Goal: Task Accomplishment & Management: Manage account settings

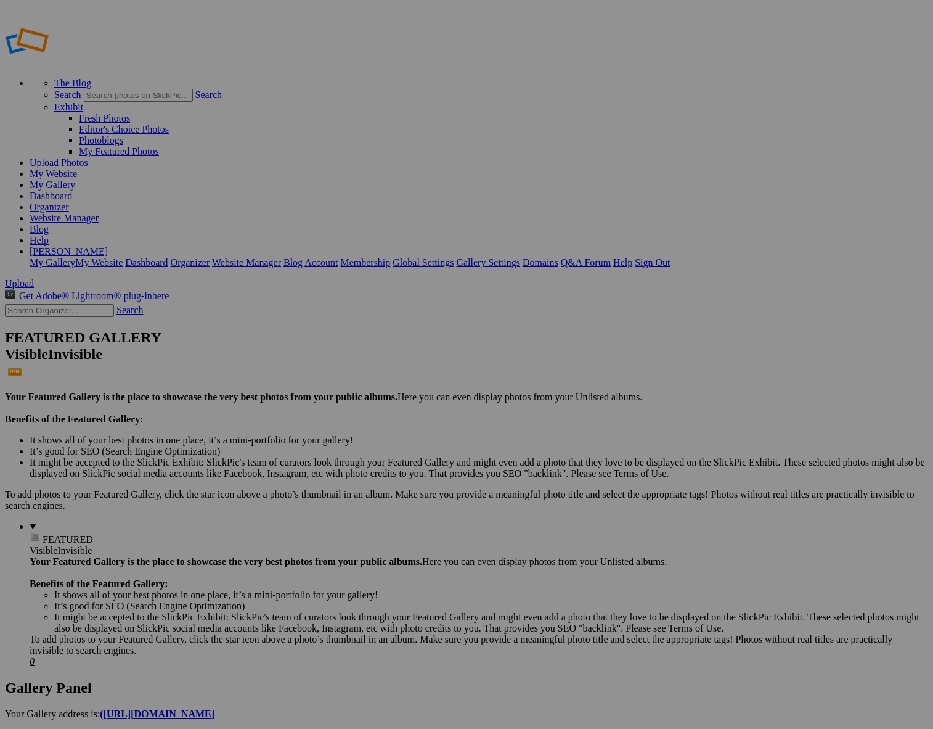
scroll to position [1, 0]
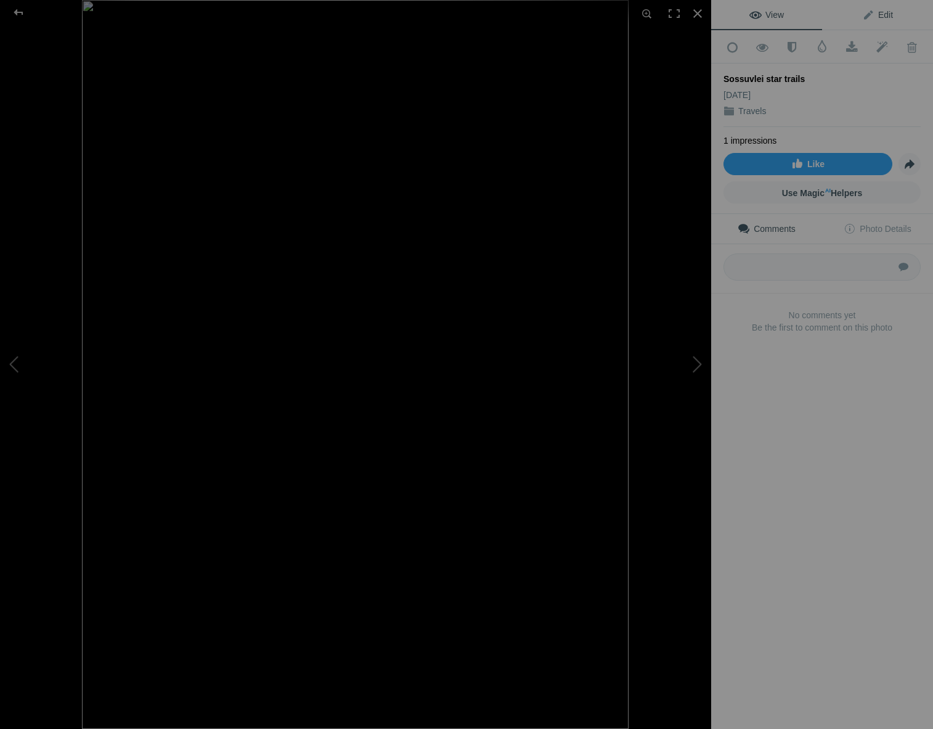
click at [883, 15] on span "Edit" at bounding box center [877, 15] width 31 height 10
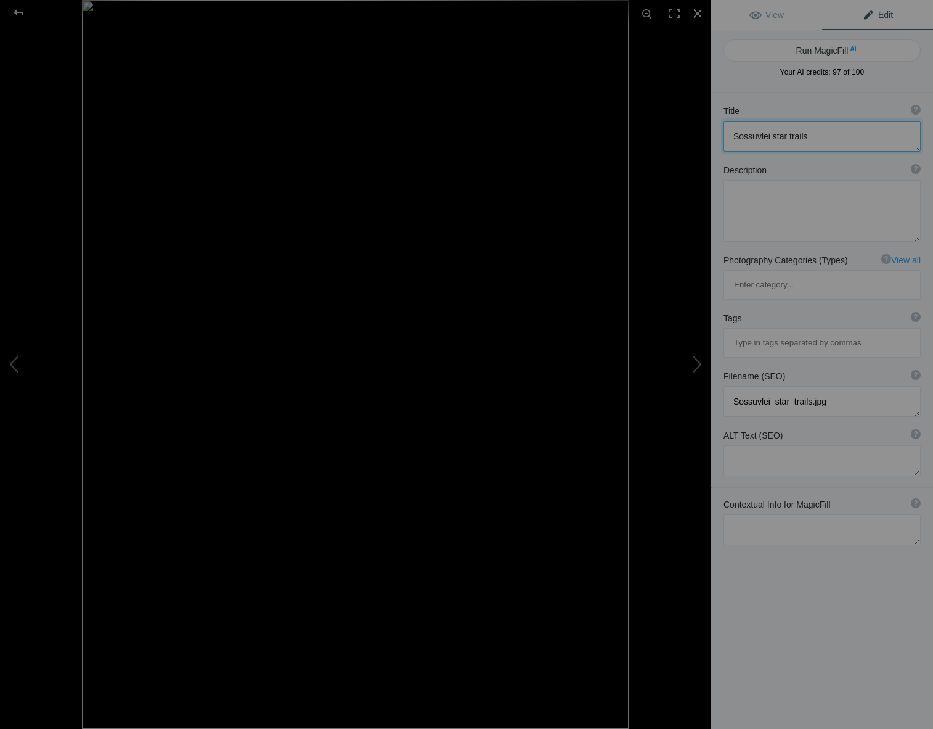
click at [808, 137] on textarea at bounding box center [822, 136] width 197 height 31
type textarea "S"
drag, startPoint x: 750, startPoint y: 120, endPoint x: 737, endPoint y: 128, distance: 14.9
click at [750, 121] on div "Title ? Photo title is one of the highest used Search Engine ranking criteria a…" at bounding box center [822, 128] width 222 height 59
click at [735, 136] on textarea at bounding box center [822, 136] width 197 height 31
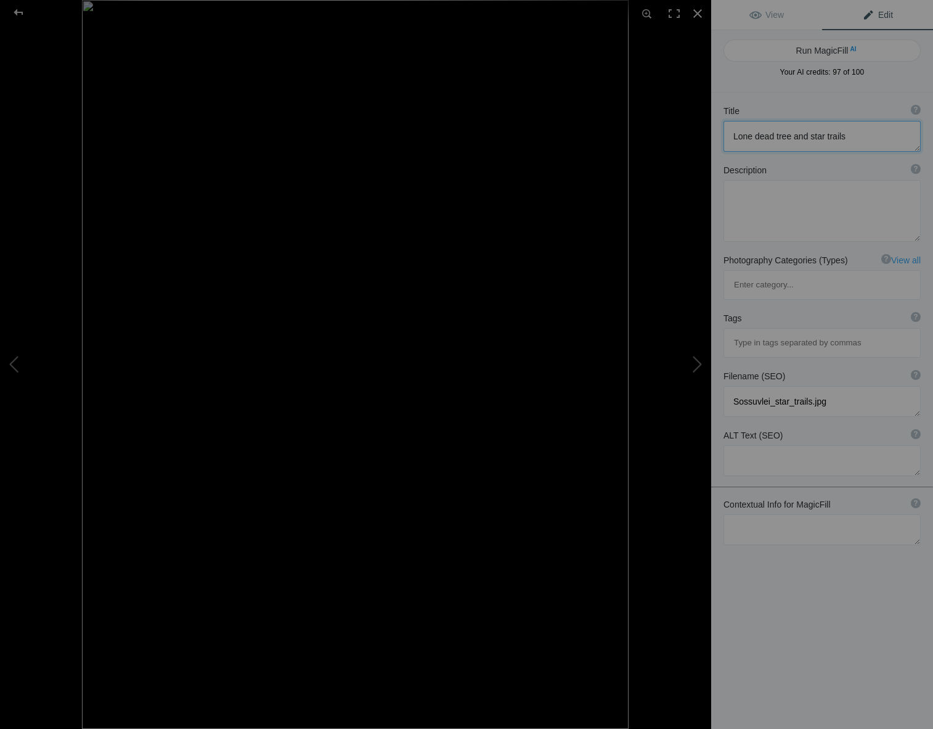
type textarea "Lone dead tree and star trails"
click at [739, 514] on textarea at bounding box center [822, 529] width 197 height 31
click at [772, 514] on textarea at bounding box center [822, 541] width 197 height 54
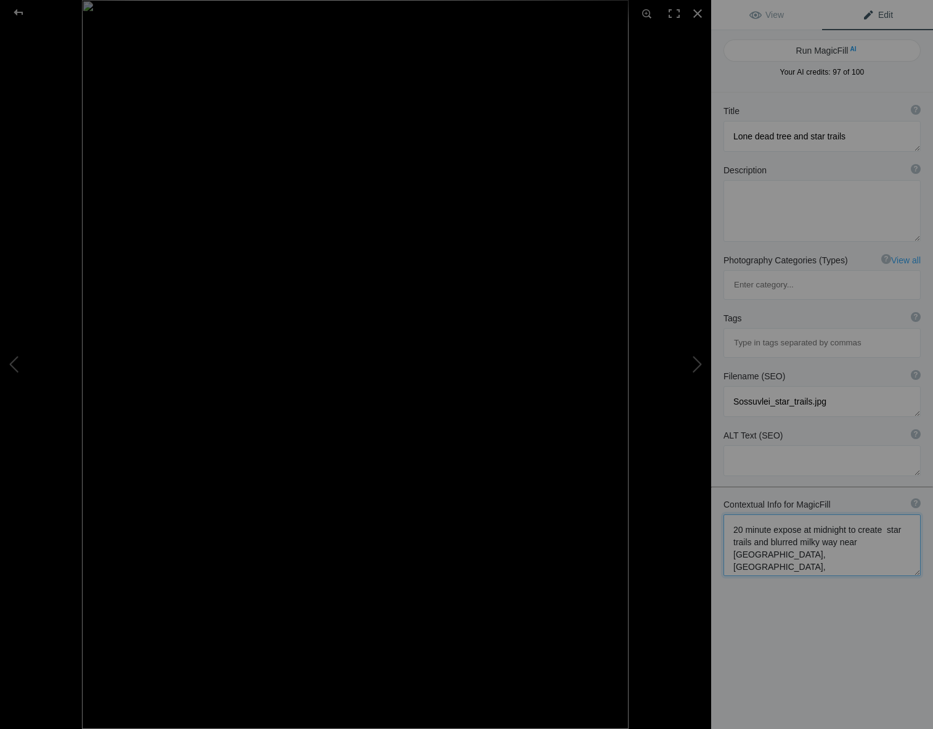
type textarea "20 minute expose at midnight to create star trails and blurred milky way near […"
click at [805, 136] on textarea at bounding box center [822, 136] width 197 height 31
click at [806, 47] on button "Run MagicFill AI" at bounding box center [822, 50] width 197 height 22
type textarea "Star Trails Over a Lone Tree in [GEOGRAPHIC_DATA], [GEOGRAPHIC_DATA]"
type textarea "This stunning photograph captures the mesmerizing beauty of star trails swirlin…"
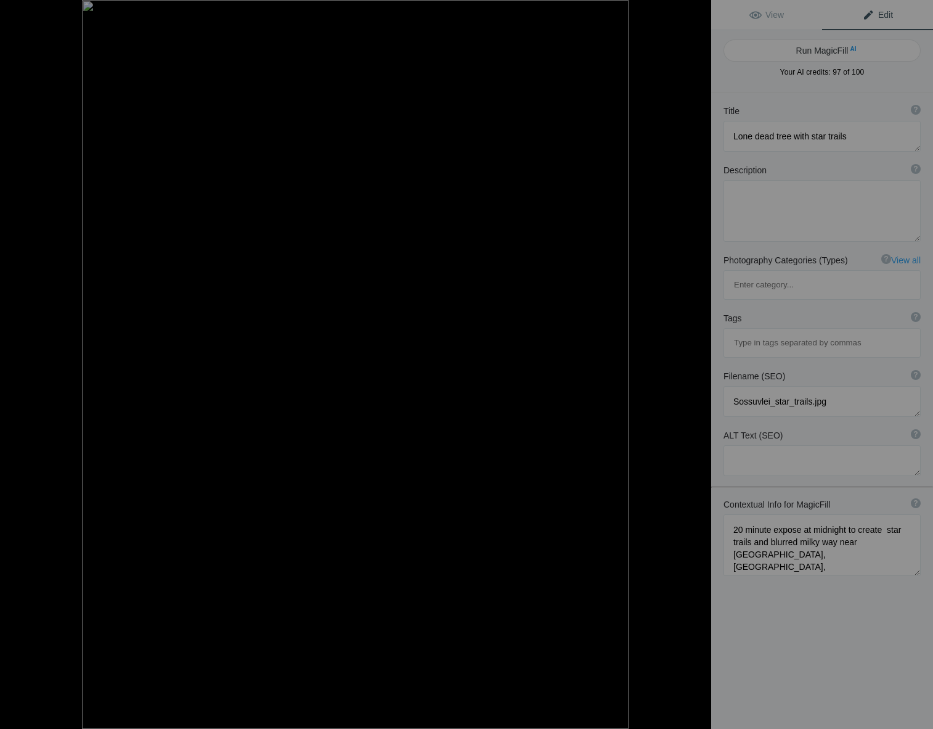
type textarea "star-trails-lone-tree-sossouvlei-[GEOGRAPHIC_DATA]jpg"
type textarea "A lone dead tree silhouetted against swirling star trails and the Milky Way in …"
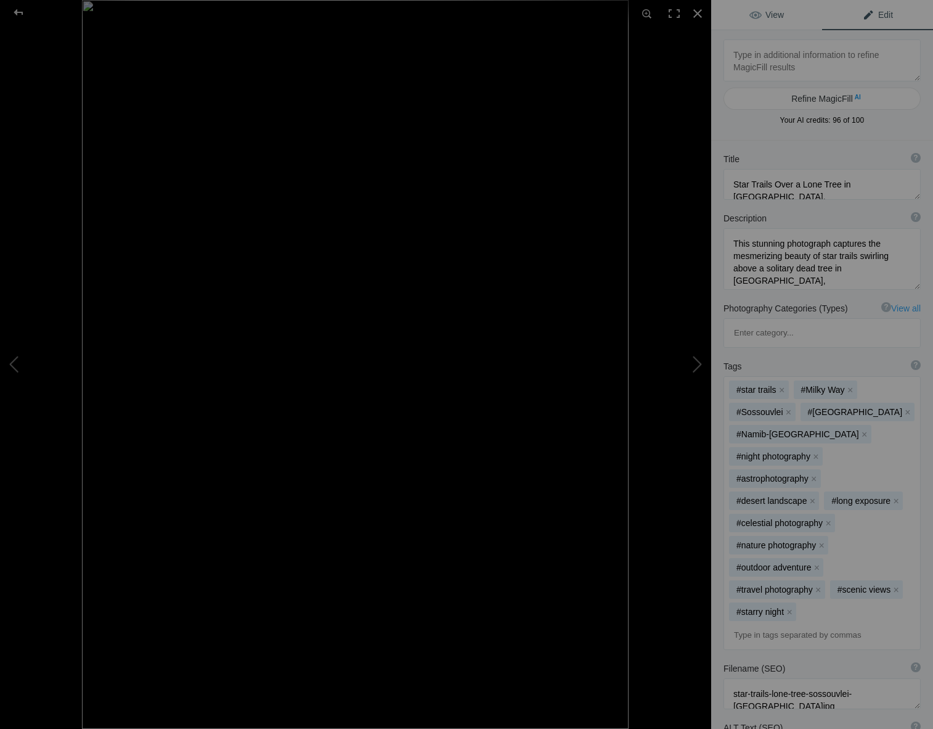
click at [769, 14] on span "View" at bounding box center [767, 15] width 35 height 10
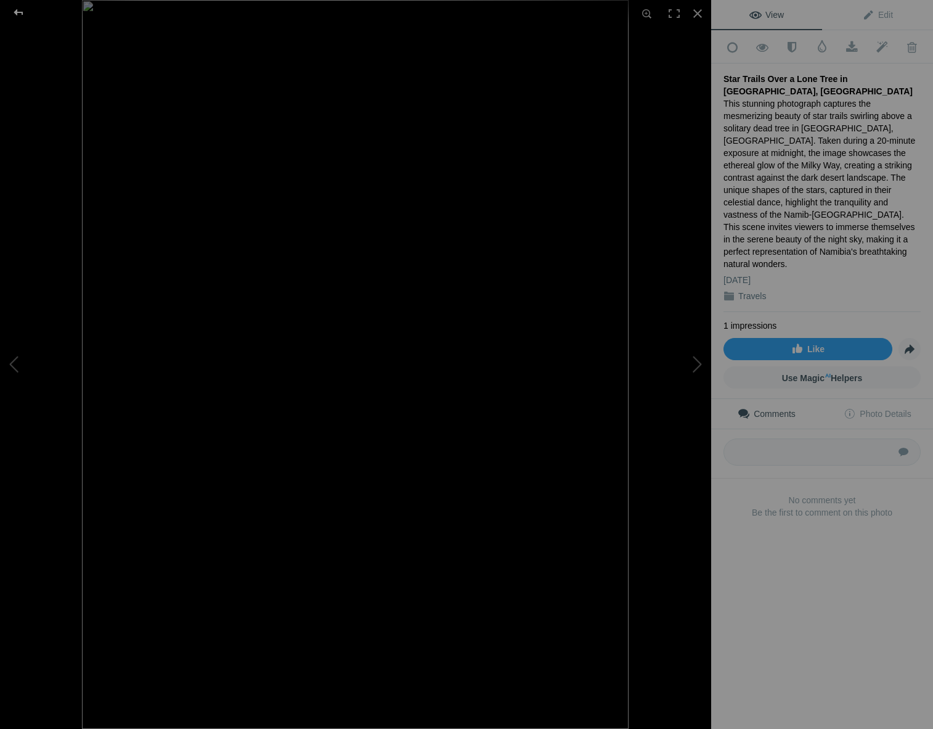
click at [15, 7] on div at bounding box center [18, 12] width 44 height 25
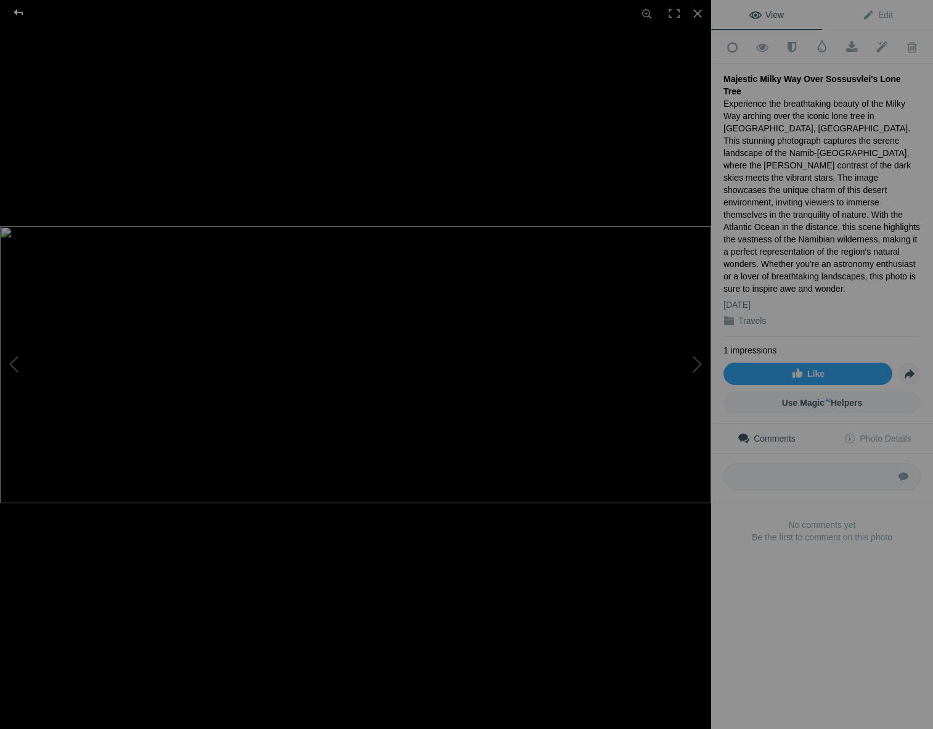
click at [18, 9] on div at bounding box center [18, 12] width 44 height 25
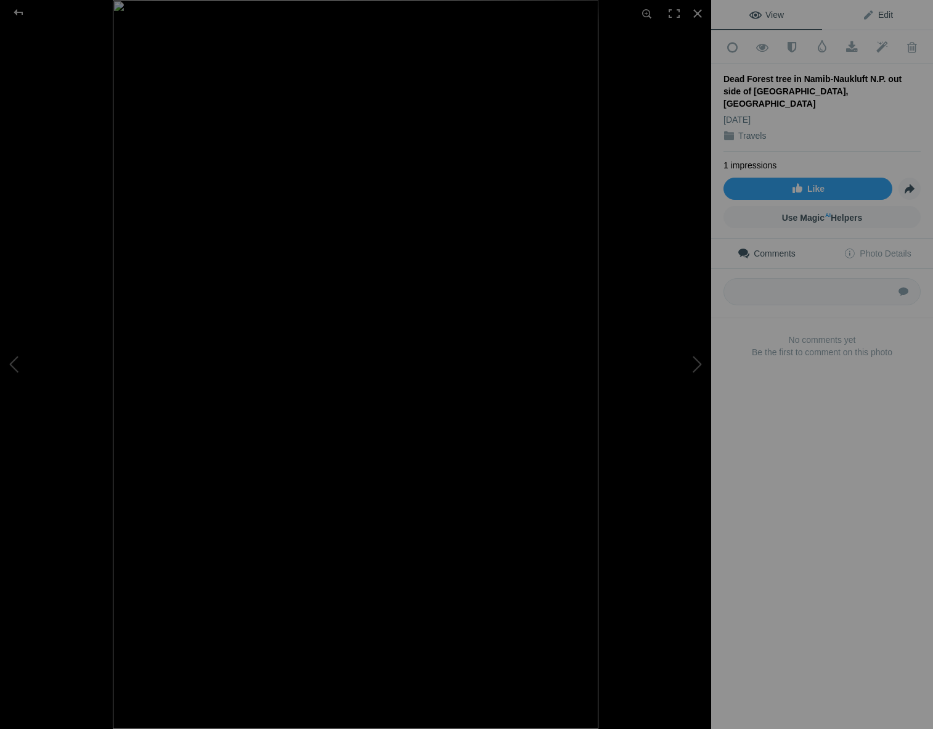
click at [880, 15] on span "Edit" at bounding box center [877, 15] width 31 height 10
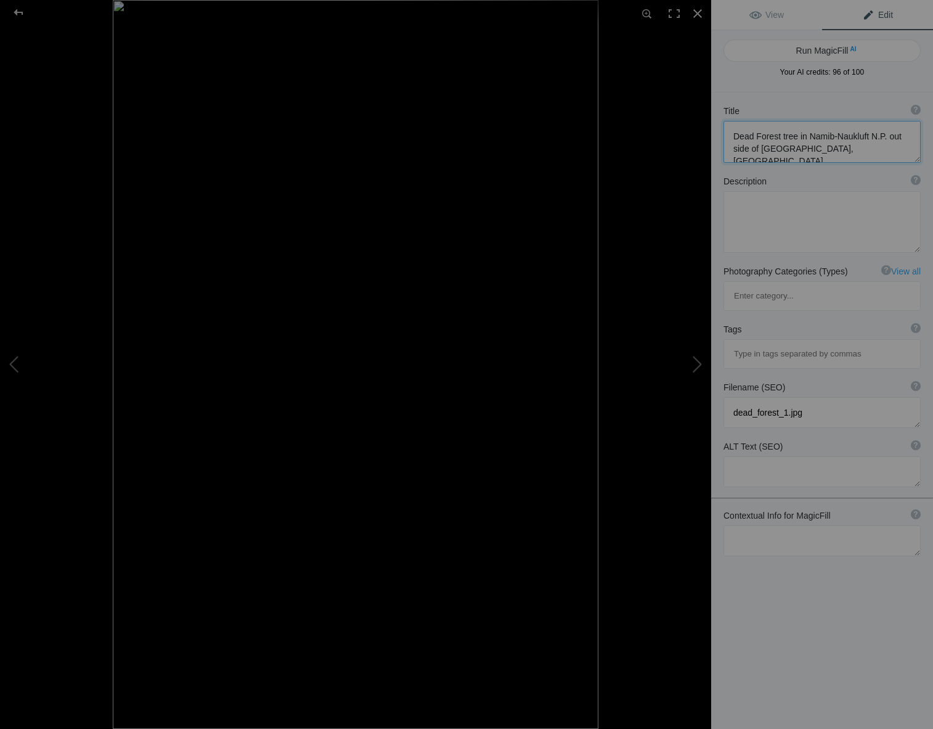
click at [795, 137] on textarea at bounding box center [822, 142] width 197 height 42
drag, startPoint x: 804, startPoint y: 150, endPoint x: 737, endPoint y: 152, distance: 67.2
click at [732, 152] on textarea at bounding box center [822, 142] width 197 height 42
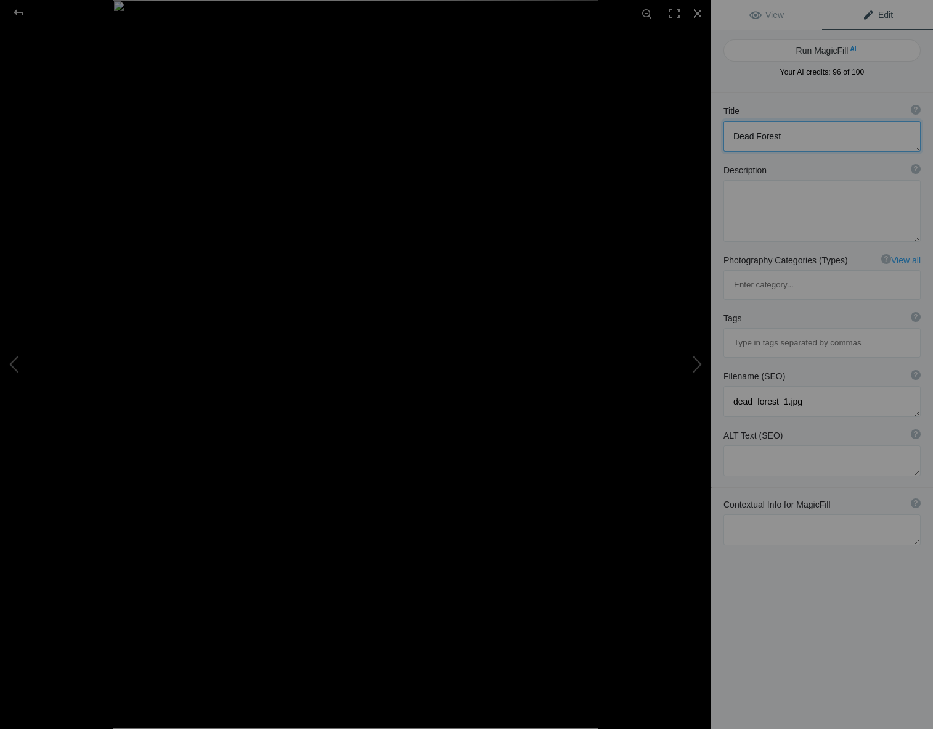
click at [735, 136] on textarea at bounding box center [822, 136] width 197 height 31
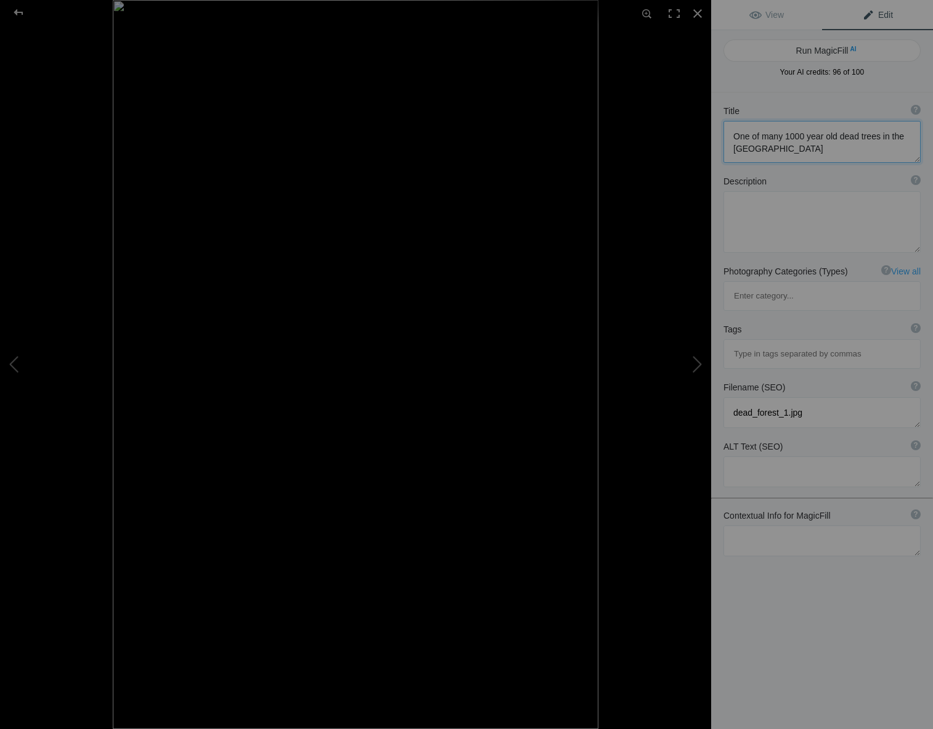
type textarea "One of many 1000 year old dead trees in the [GEOGRAPHIC_DATA]"
click at [735, 525] on textarea at bounding box center [822, 540] width 197 height 31
type textarea "Dead Forest in [GEOGRAPHIC_DATA]-[GEOGRAPHIC_DATA], [GEOGRAPHIC_DATA], [GEOGRAP…"
click at [776, 47] on button "Run MagicFill AI" at bounding box center [822, 50] width 197 height 22
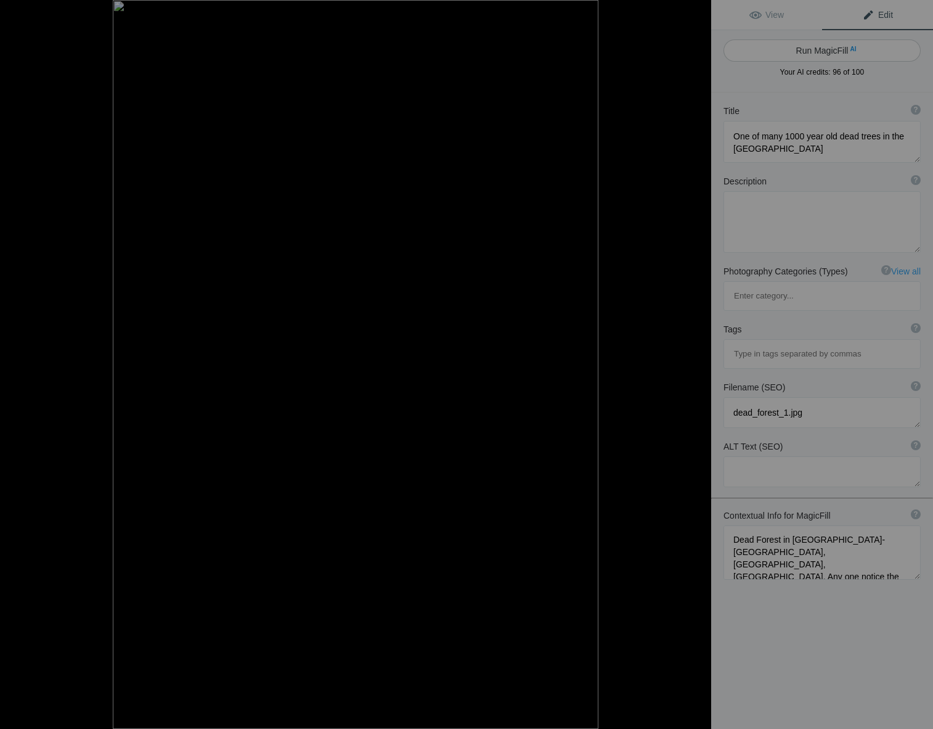
type textarea "Ancient Dead Tree in Namib-[GEOGRAPHIC_DATA], [GEOGRAPHIC_DATA]"
type textarea "This striking image captures a 1,000-year-old dead tree standing tall in the De…"
type textarea "ancient-dead-tree-namib-naukluft-national-park.jpg"
type textarea "A silhouette of a 1,000-year-old dead tree in the Dead Forest of Namib-[GEOGRAP…"
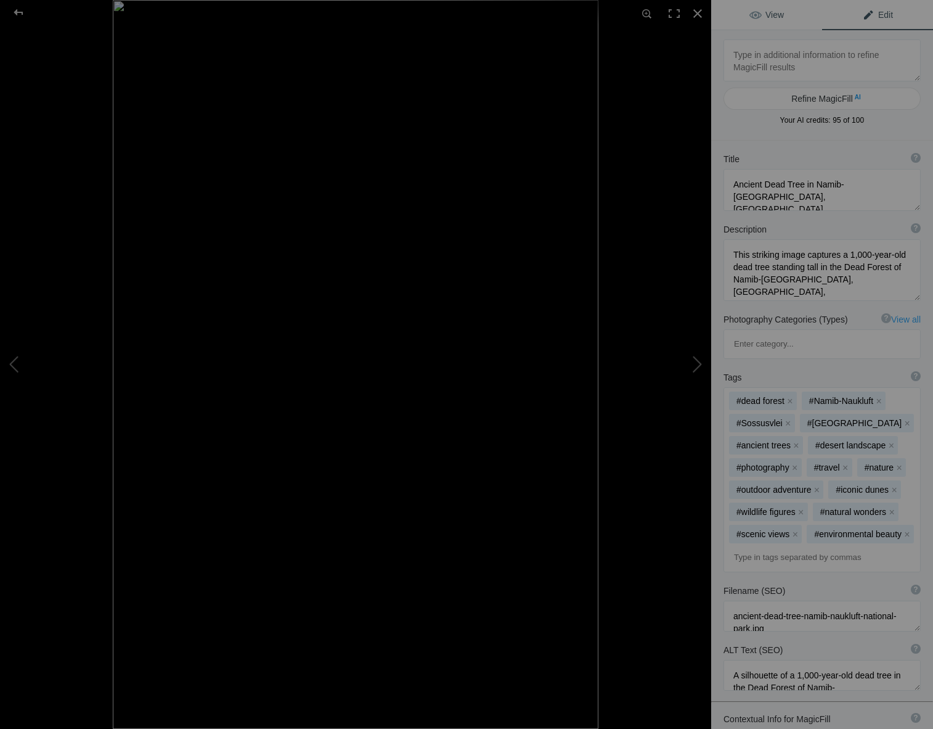
click at [772, 11] on span "View" at bounding box center [767, 15] width 35 height 10
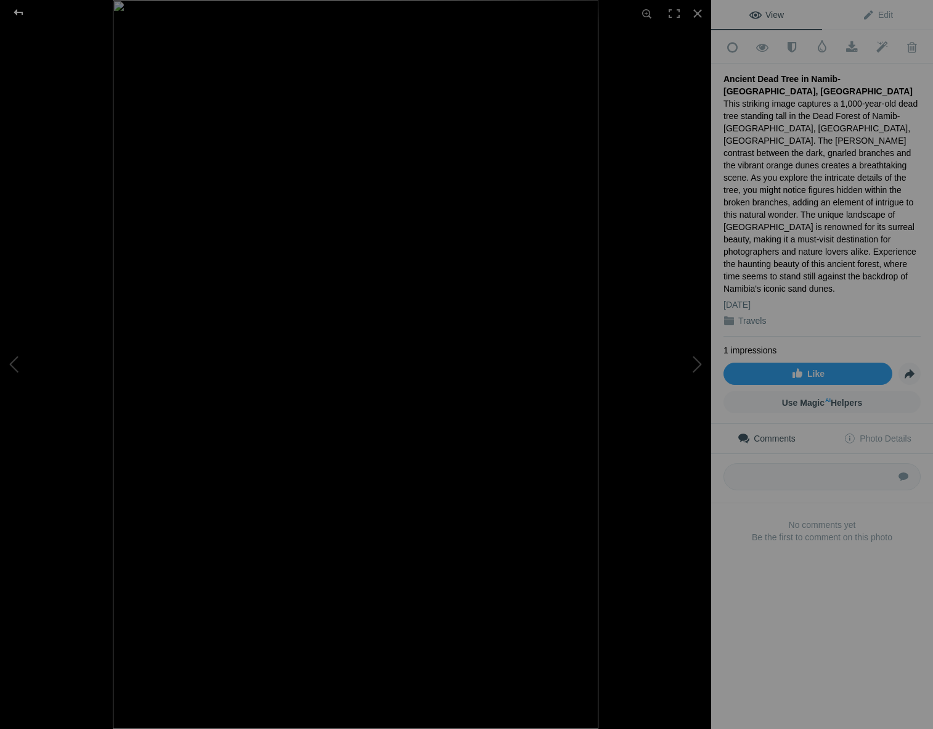
click at [15, 9] on div at bounding box center [18, 12] width 44 height 25
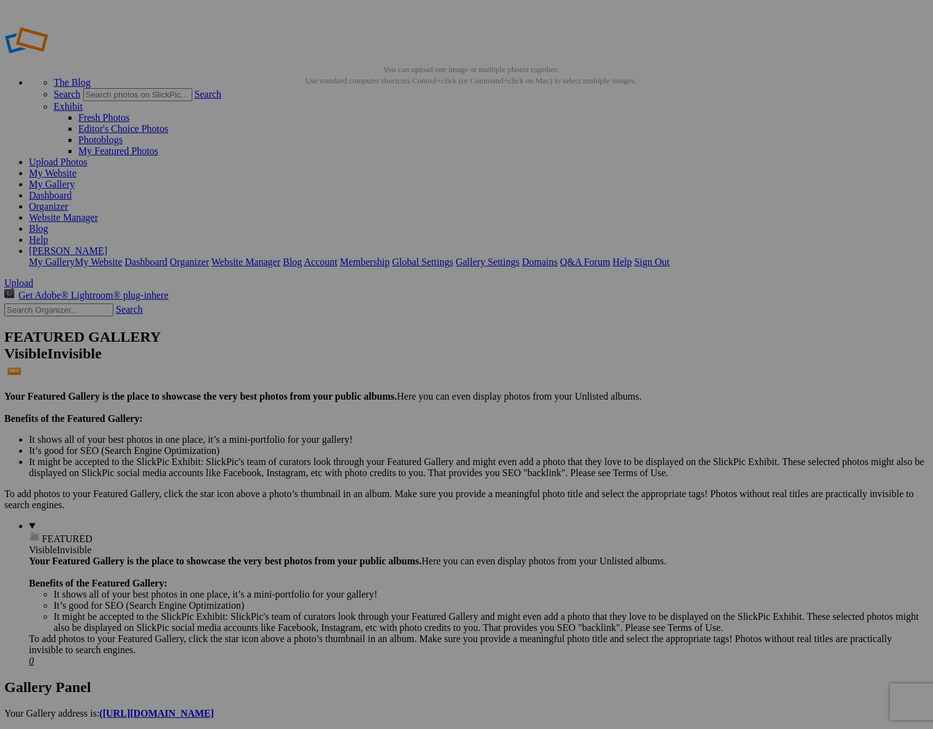
scroll to position [0, 1]
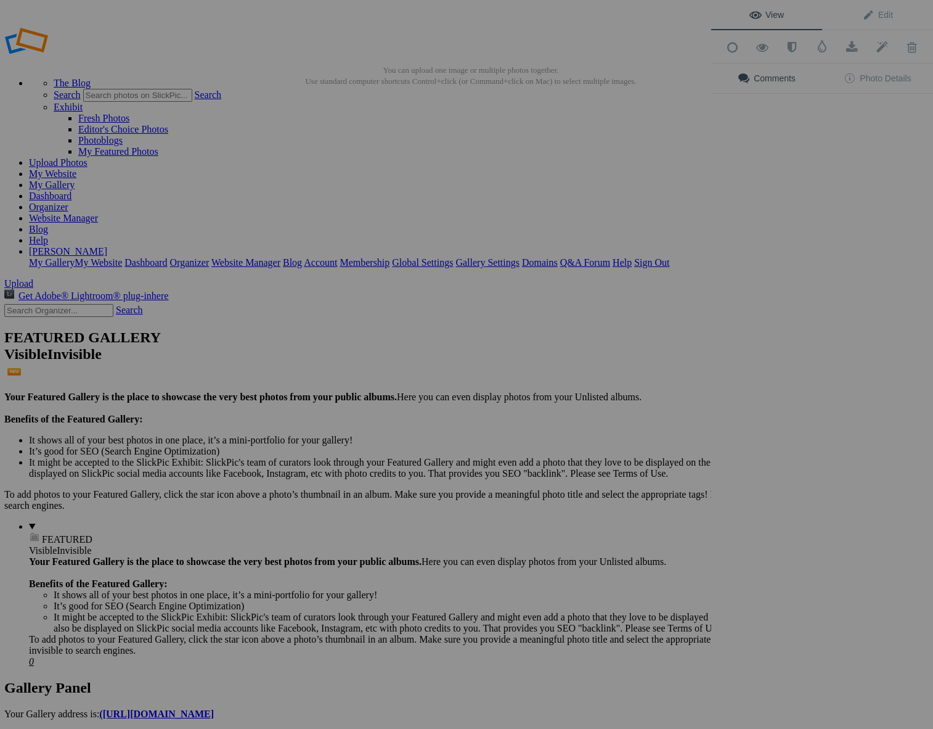
scroll to position [0, 1]
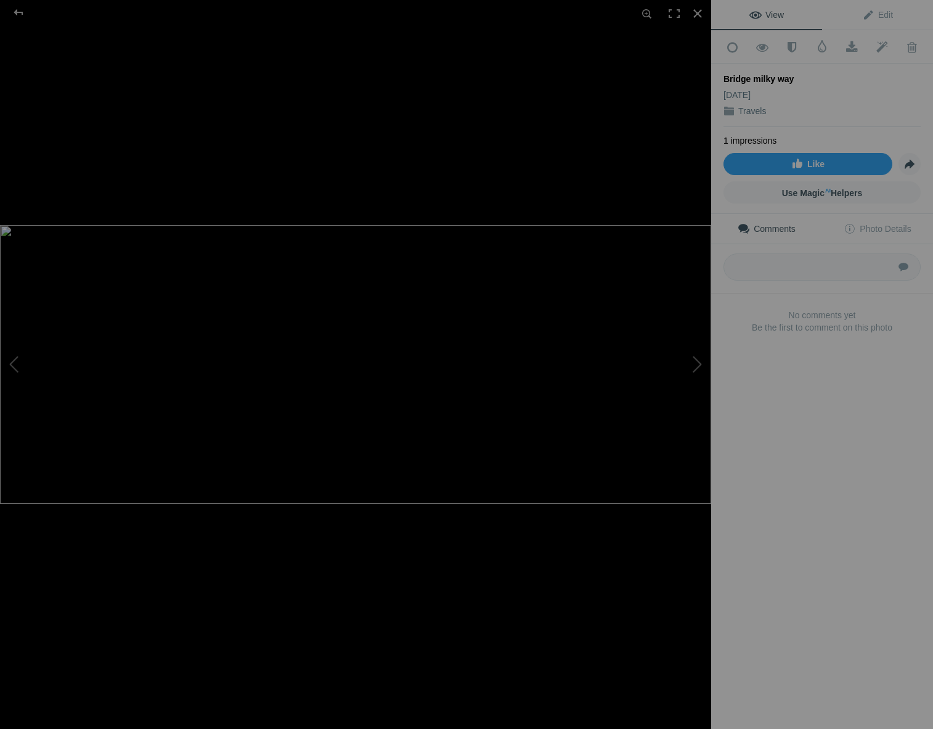
click at [787, 75] on div "Bridge milky way" at bounding box center [822, 79] width 197 height 12
click at [878, 14] on span "Edit" at bounding box center [877, 15] width 31 height 10
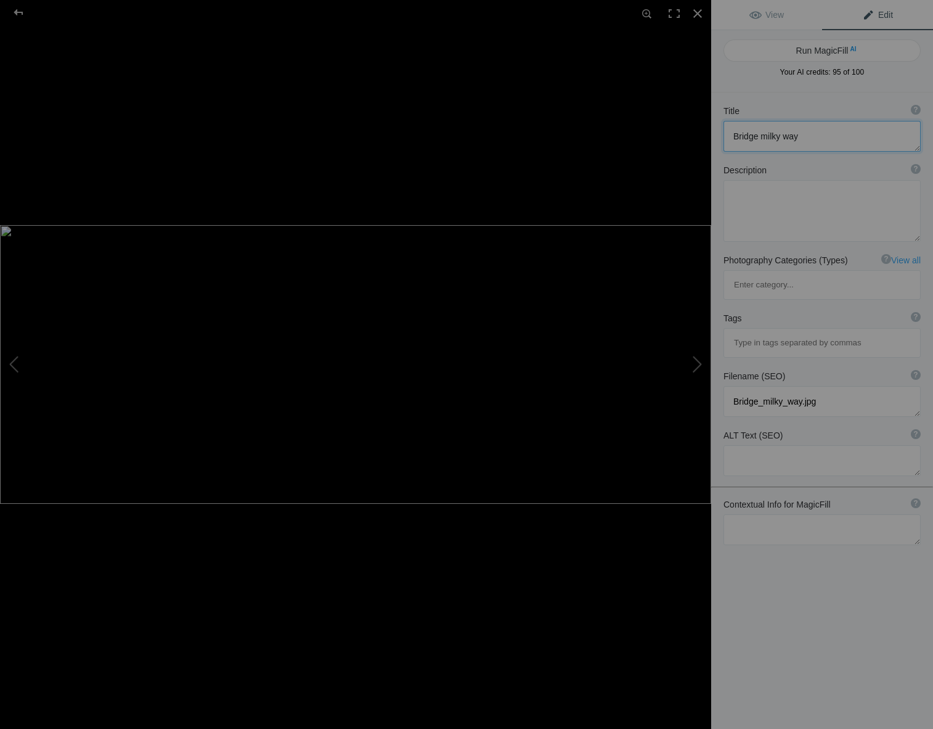
click at [756, 137] on textarea at bounding box center [822, 136] width 197 height 31
drag, startPoint x: 790, startPoint y: 137, endPoint x: 799, endPoint y: 140, distance: 9.7
click at [790, 137] on textarea at bounding box center [822, 136] width 197 height 31
type textarea "The milky way over the [GEOGRAPHIC_DATA]"
click at [739, 514] on textarea at bounding box center [822, 529] width 197 height 31
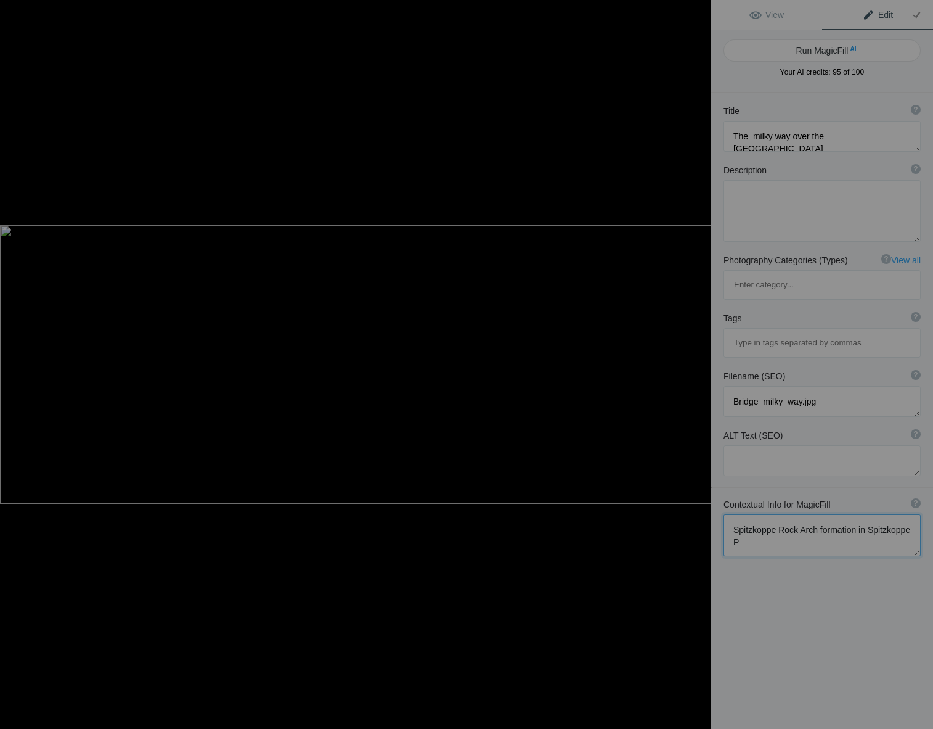
scroll to position [1, 0]
type textarea "Spitzkoppe Rock Arch formation in [GEOGRAPHIC_DATA], [GEOGRAPHIC_DATA] shot at …"
click at [818, 49] on button "Run MagicFill AI" at bounding box center [822, 50] width 197 height 22
type textarea "Stunning Milky Way Over Spitzkoppe Rock Arch at Midnight"
type textarea "Experience the breathtaking beauty of the Milky Way arching gracefully over the…"
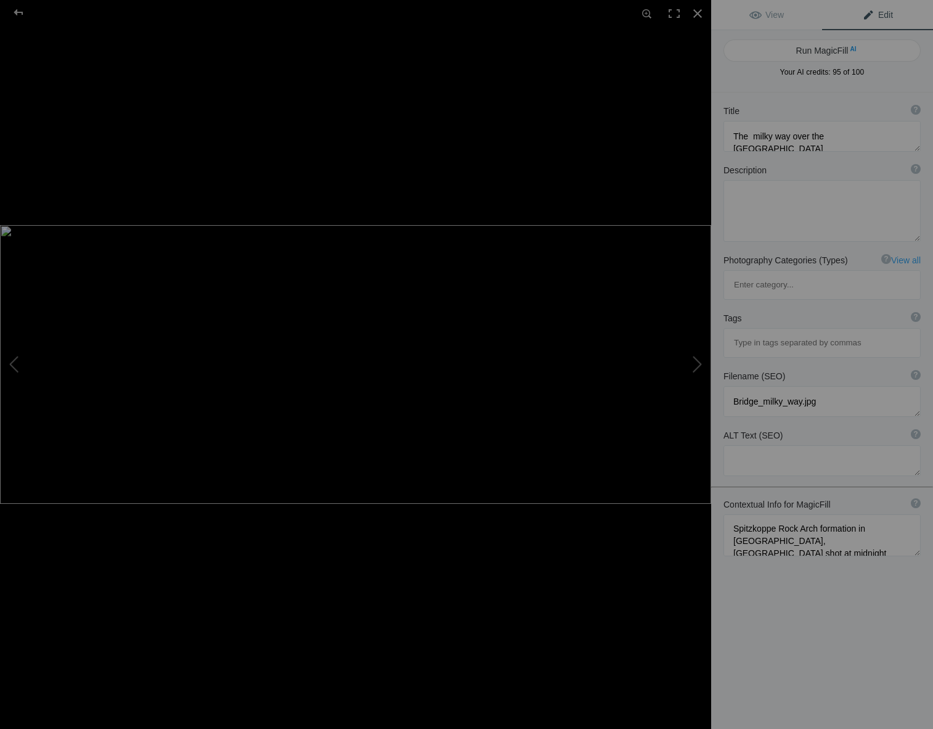
type textarea "spitzkoppe-rock-arch-milky-way-midnight.jpg"
type textarea "Milky Way arching over Spitzkoppe Rock Arch formation in [GEOGRAPHIC_DATA], [GE…"
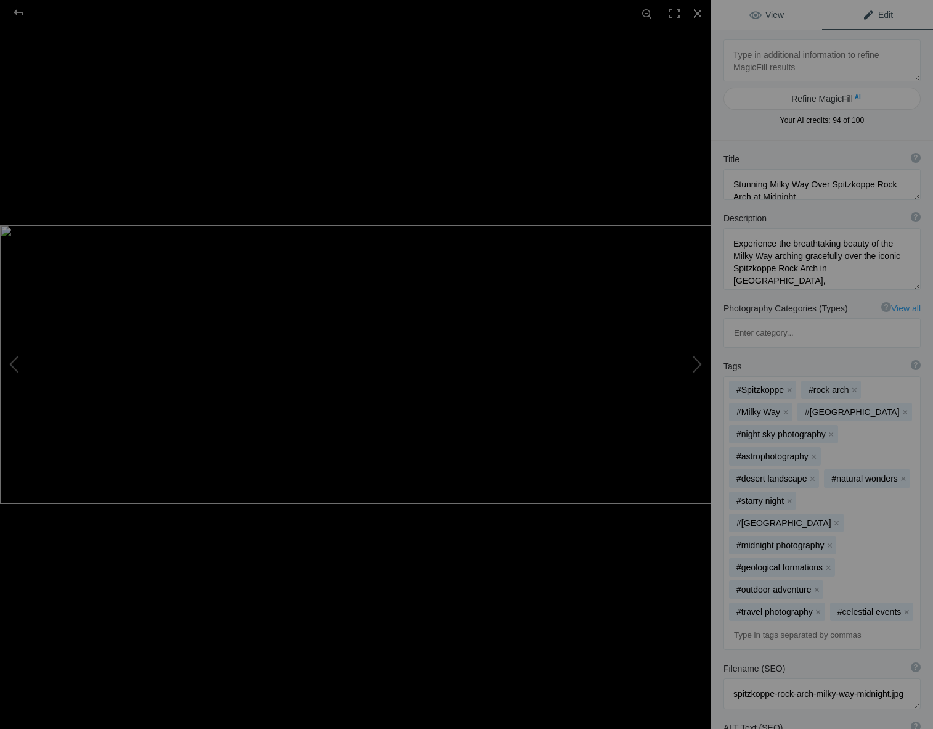
click at [761, 12] on span "View" at bounding box center [767, 15] width 35 height 10
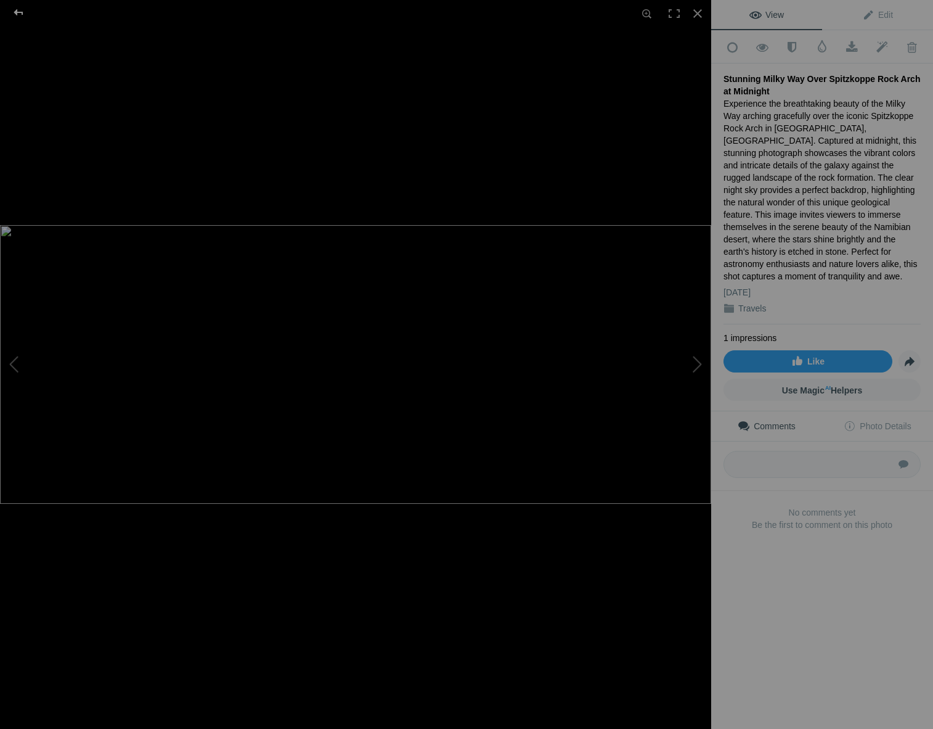
click at [14, 9] on div at bounding box center [18, 12] width 44 height 25
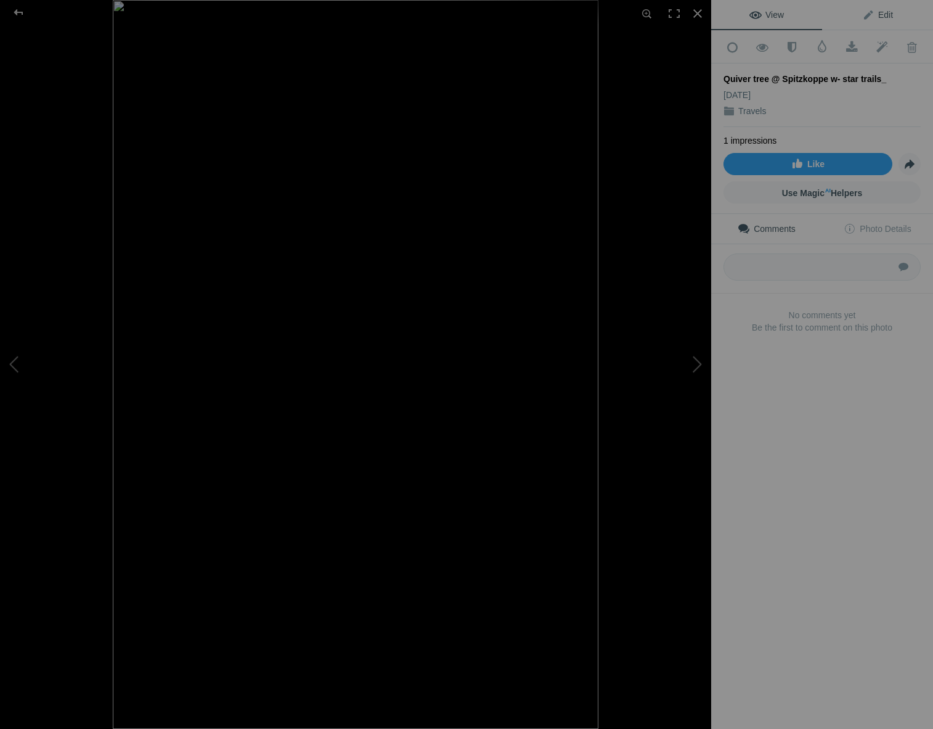
click at [882, 11] on span "Edit" at bounding box center [877, 15] width 31 height 10
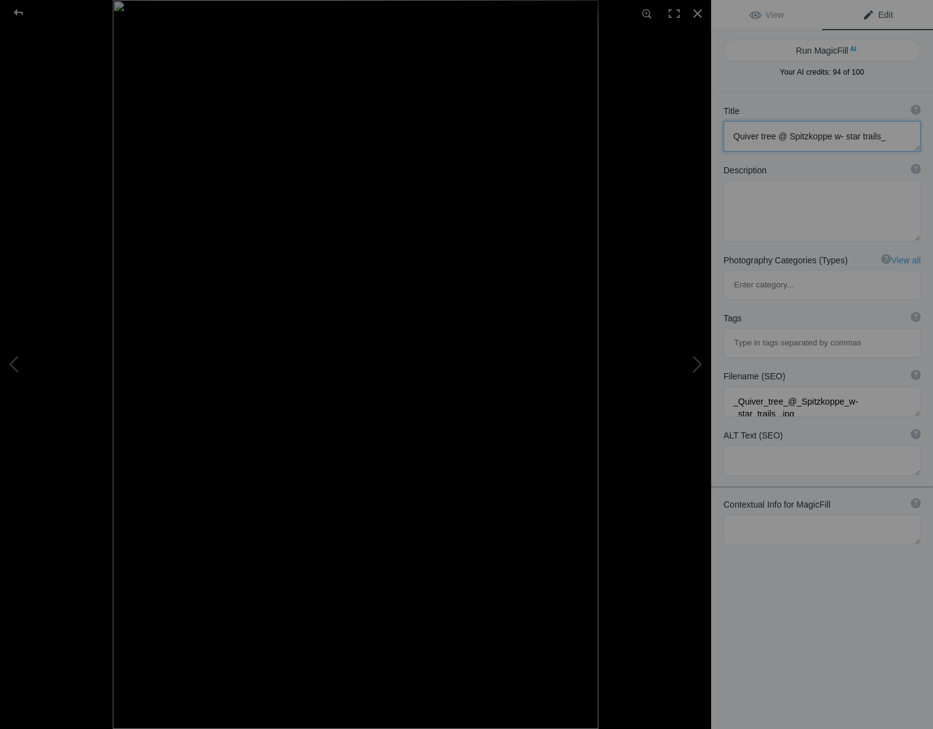
click at [838, 137] on textarea at bounding box center [822, 136] width 197 height 31
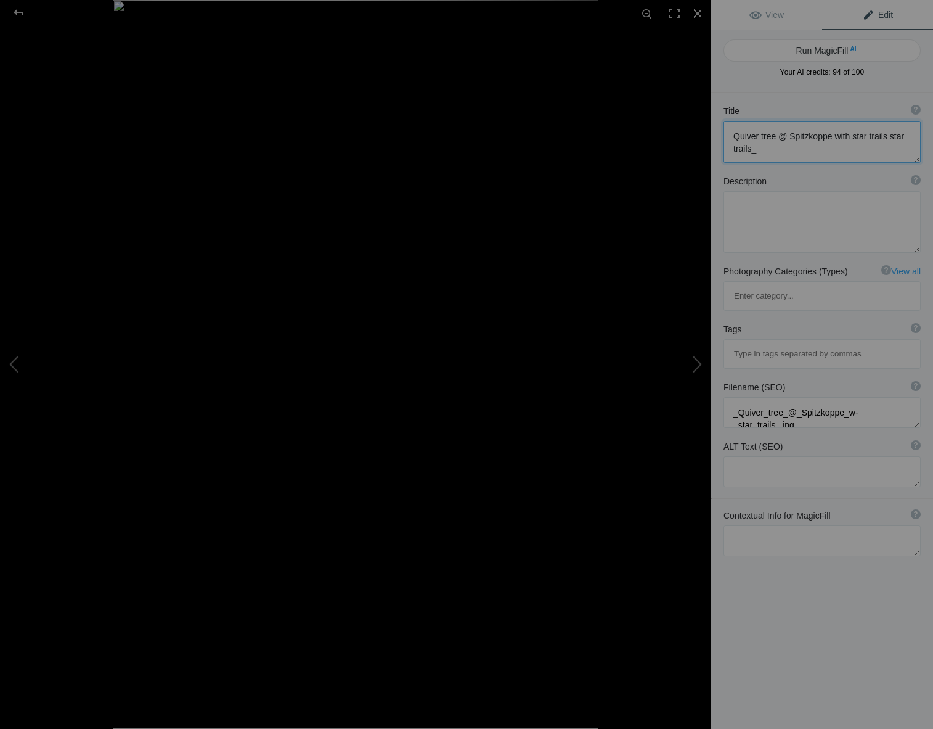
drag, startPoint x: 753, startPoint y: 148, endPoint x: 769, endPoint y: 150, distance: 16.2
click at [754, 148] on textarea at bounding box center [822, 142] width 197 height 42
type textarea "Quiver tree @ Spitzkoppe with star trails"
click at [733, 519] on textarea at bounding box center [822, 534] width 197 height 31
click at [782, 519] on textarea at bounding box center [822, 534] width 197 height 31
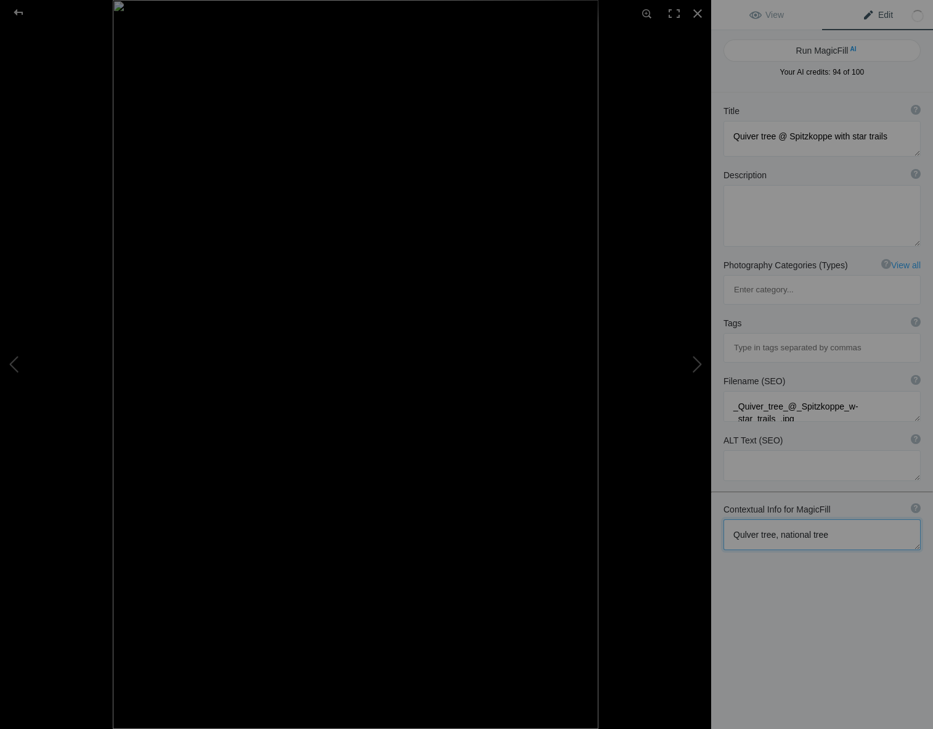
drag, startPoint x: 825, startPoint y: 488, endPoint x: 841, endPoint y: 478, distance: 19.3
click at [827, 519] on textarea at bounding box center [822, 534] width 197 height 31
type textarea "Qulver tree, national tree of [GEOGRAPHIC_DATA] with a 20 minute exposure to ge…"
click at [796, 46] on button "Run MagicFill AI" at bounding box center [822, 50] width 197 height 22
type textarea "Quiver Tree Star Trails Over Spitzkoppe, [GEOGRAPHIC_DATA]"
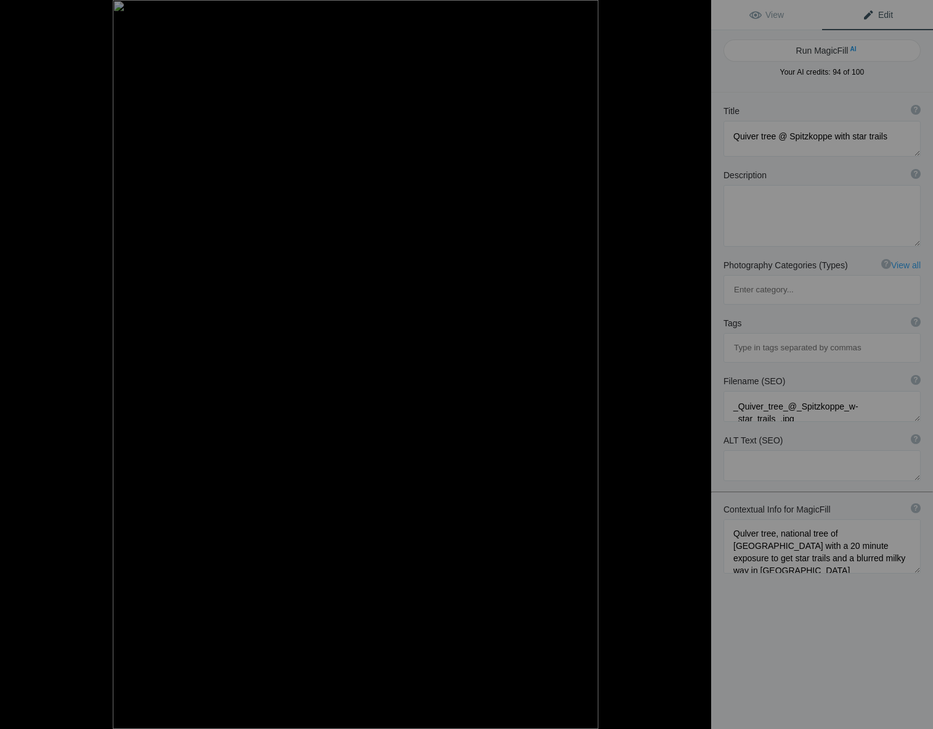
type textarea "Experience the breathtaking beauty of the Quiver tree, [GEOGRAPHIC_DATA]'s nati…"
type textarea "quiver-tree-star-trails-spitzkoppe.jpg"
type textarea "A Quiver tree stands silhouetted against a starry night sky with visible star t…"
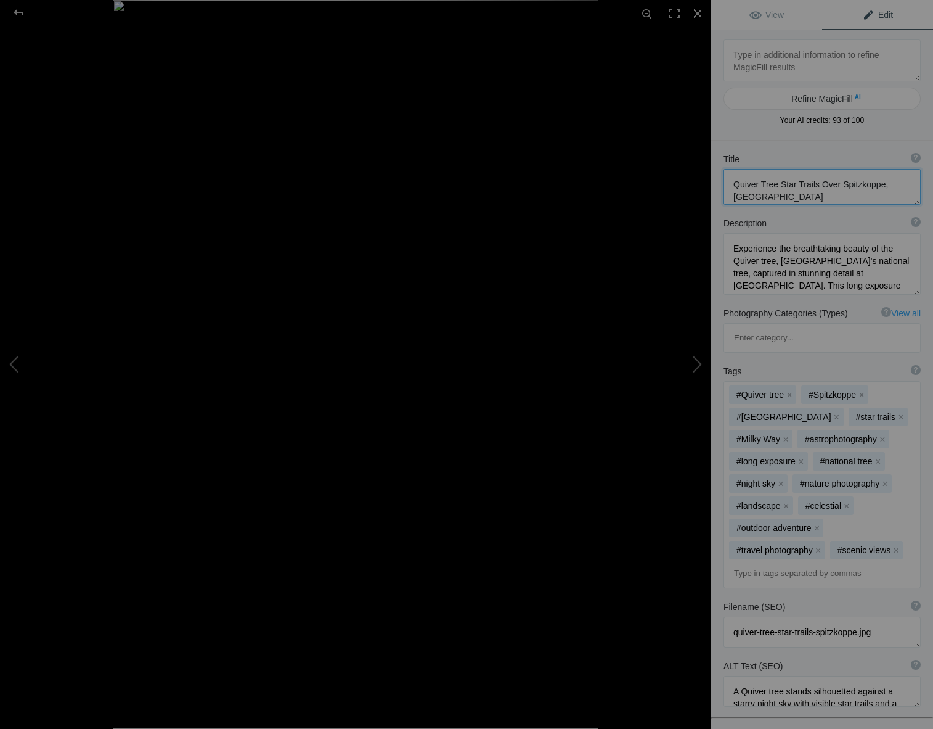
click at [746, 184] on textarea at bounding box center [822, 187] width 197 height 36
type textarea "Quiver Tree Star Trails Over Spitzkoppe, [GEOGRAPHIC_DATA]"
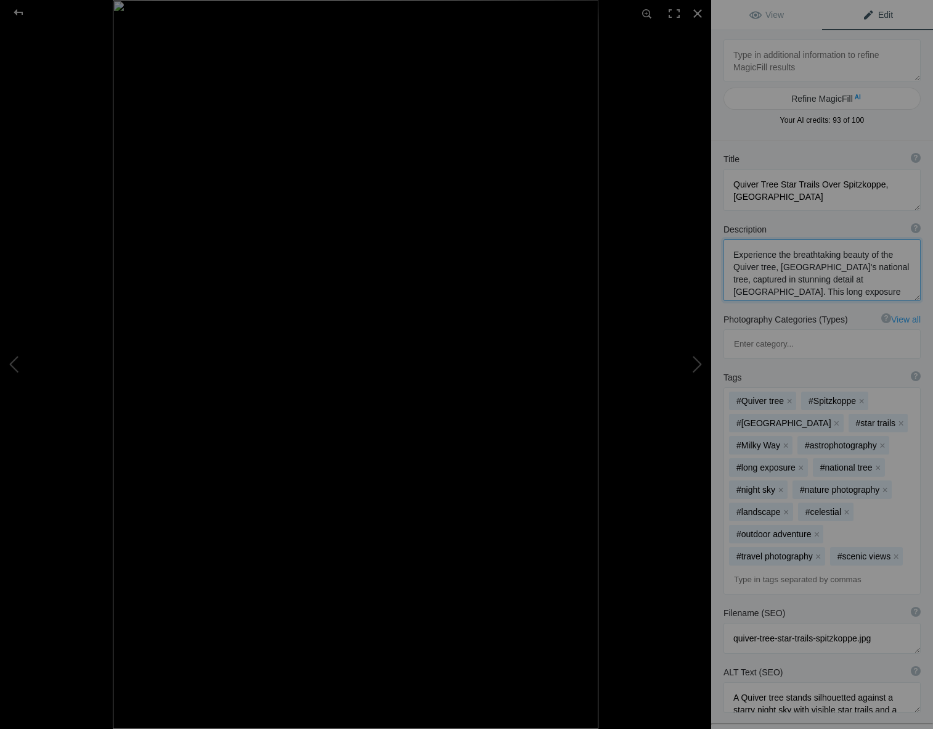
click at [745, 267] on textarea at bounding box center [822, 270] width 197 height 62
click at [746, 266] on textarea at bounding box center [822, 270] width 197 height 62
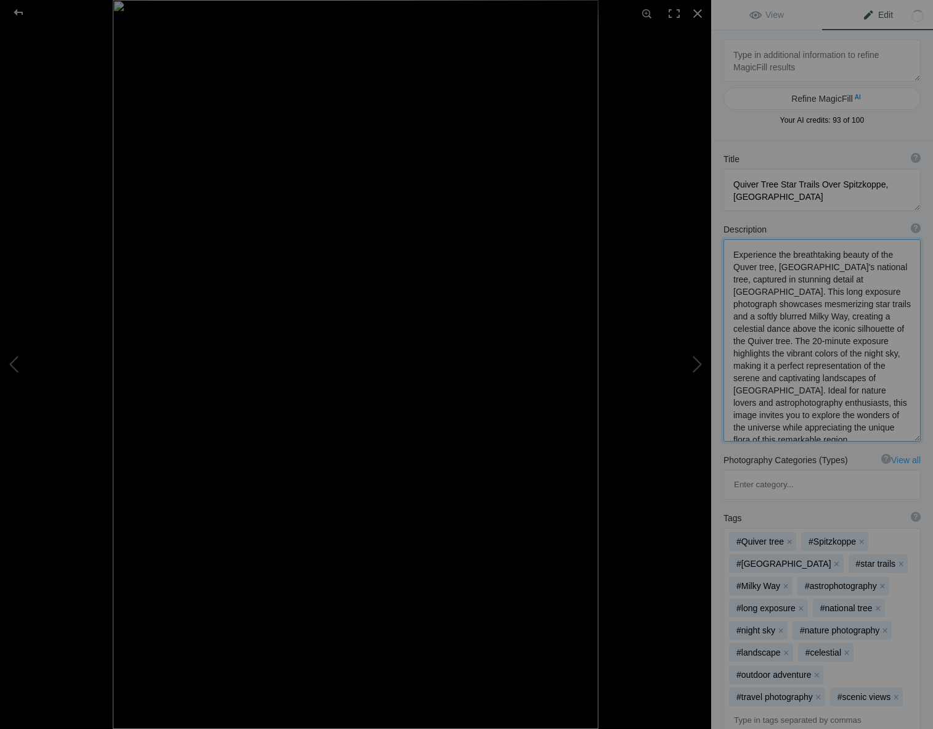
type textarea "Experience the breathtaking beauty of the Quiver tree, [GEOGRAPHIC_DATA]'s nati…"
click at [884, 158] on div "Title ? Photo title is one of the highest used Search Engine ranking criteria a…" at bounding box center [822, 159] width 197 height 12
click at [17, 9] on div at bounding box center [18, 12] width 44 height 25
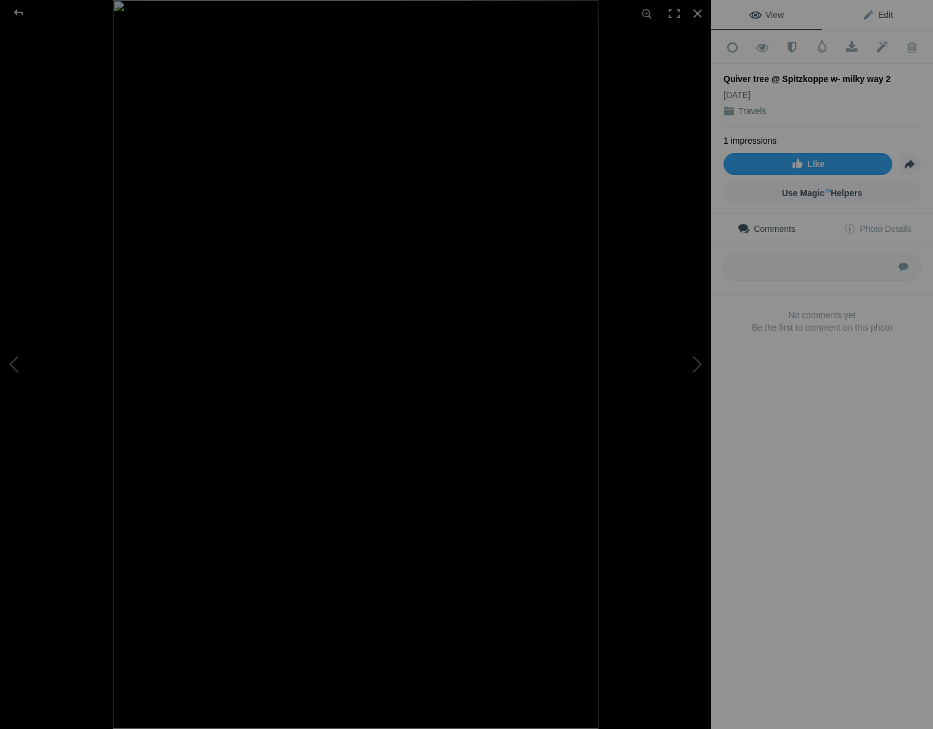
click at [880, 10] on span "Edit" at bounding box center [877, 15] width 31 height 10
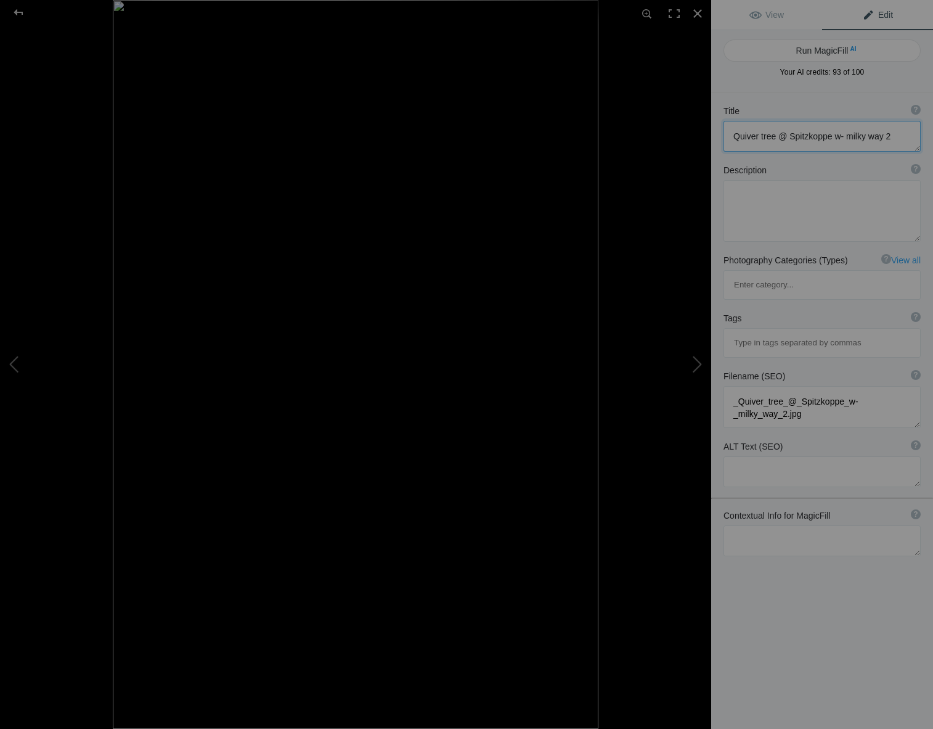
drag, startPoint x: 784, startPoint y: 135, endPoint x: 798, endPoint y: 137, distance: 14.3
click at [785, 135] on textarea at bounding box center [822, 136] width 197 height 31
click at [896, 137] on textarea at bounding box center [822, 136] width 197 height 31
type textarea "Quiver tree near [GEOGRAPHIC_DATA] and milky way"
drag, startPoint x: 735, startPoint y: 490, endPoint x: 748, endPoint y: 486, distance: 14.2
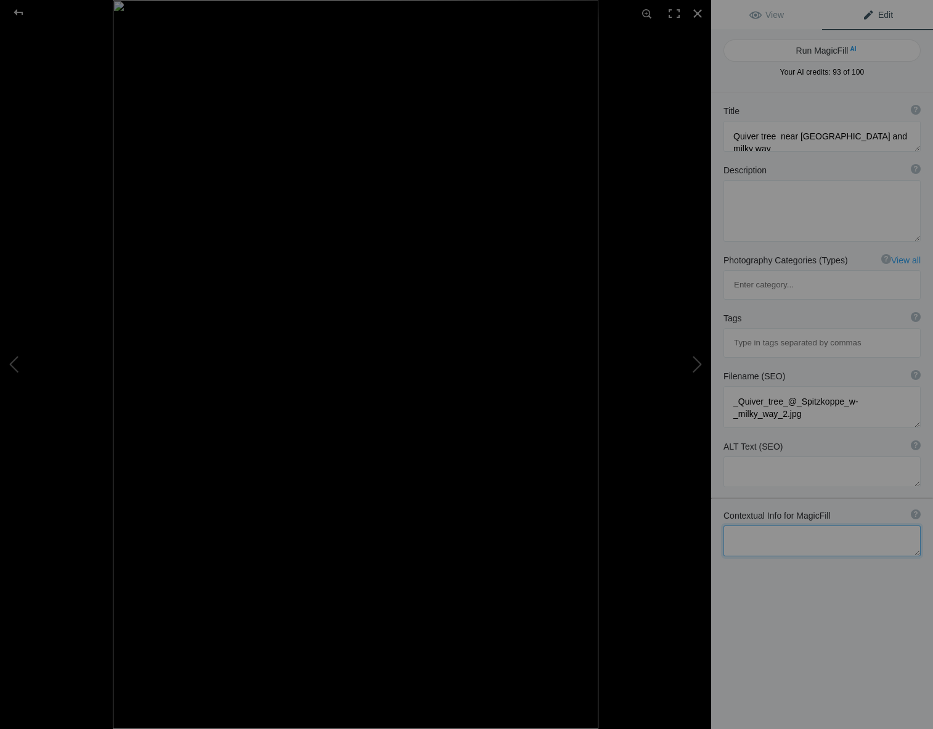
click at [735, 525] on textarea at bounding box center [822, 540] width 197 height 31
type textarea "Quiver tree, [GEOGRAPHIC_DATA]'s national tree and the milky way shat near midn…"
click at [798, 46] on button "Run MagicFill AI" at bounding box center [822, 50] width 197 height 22
type textarea "Quiver Tree Under the Milky Way in [GEOGRAPHIC_DATA], [GEOGRAPHIC_DATA]"
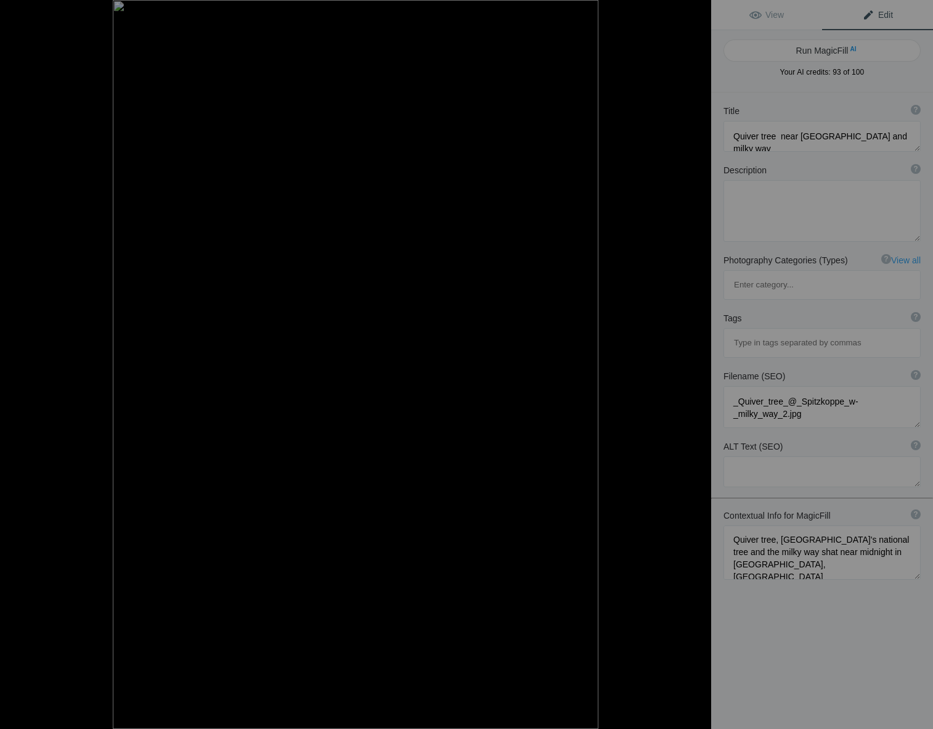
type textarea "Experience the breathtaking beauty of a Quiver Tree, [GEOGRAPHIC_DATA]'s nation…"
type textarea "quiver-tree-milky-way-spitzkoppe-[GEOGRAPHIC_DATA]jpg"
type textarea "A Quiver Tree silhouetted against the Milky Way in [GEOGRAPHIC_DATA], [GEOGRAPH…"
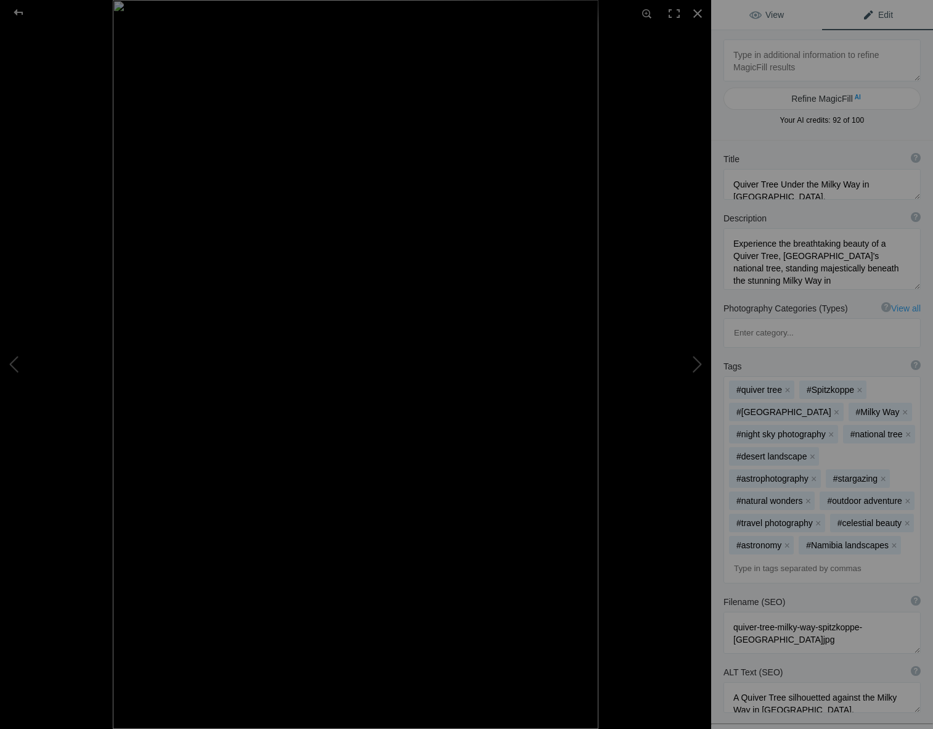
click at [766, 13] on span "View" at bounding box center [767, 15] width 35 height 10
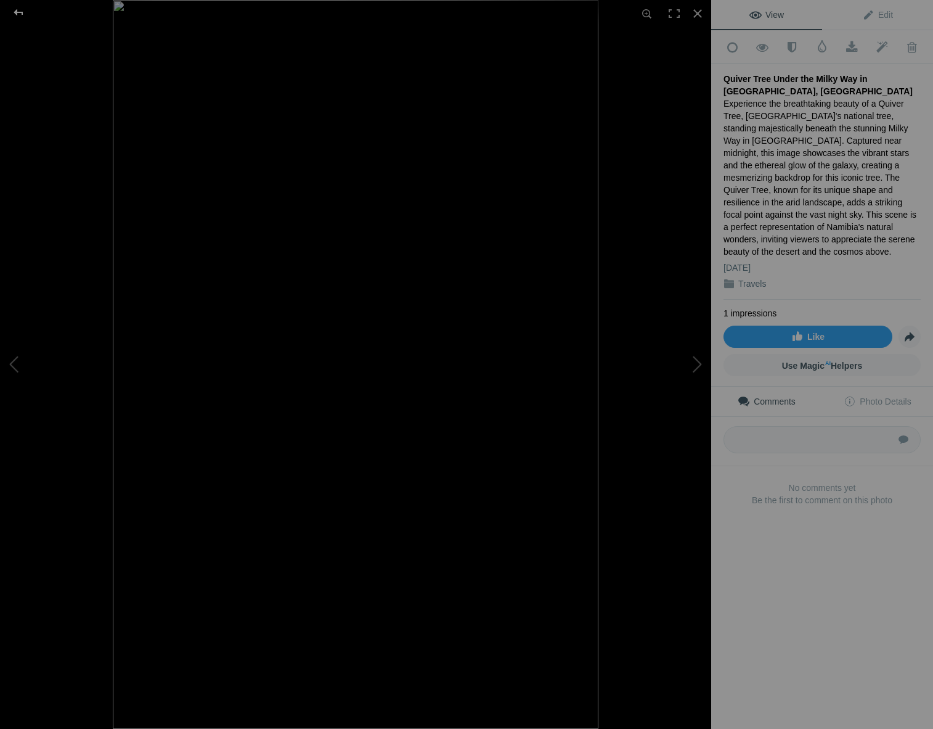
click at [16, 10] on div at bounding box center [18, 12] width 44 height 25
